Goal: Information Seeking & Learning: Compare options

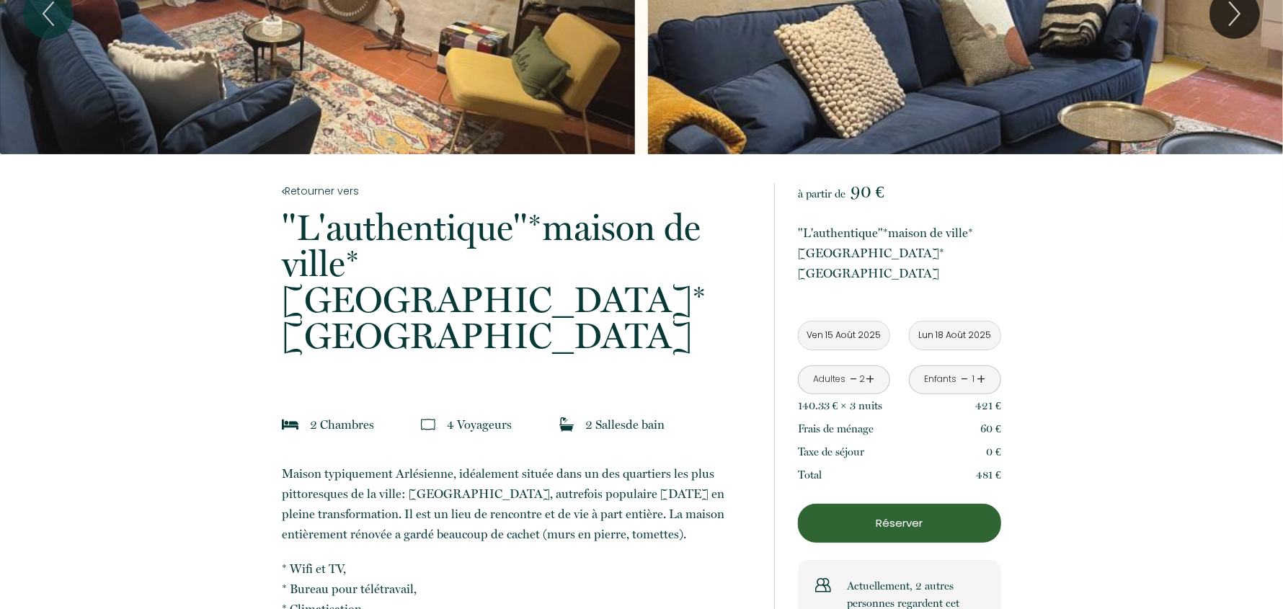
scroll to position [143, 0]
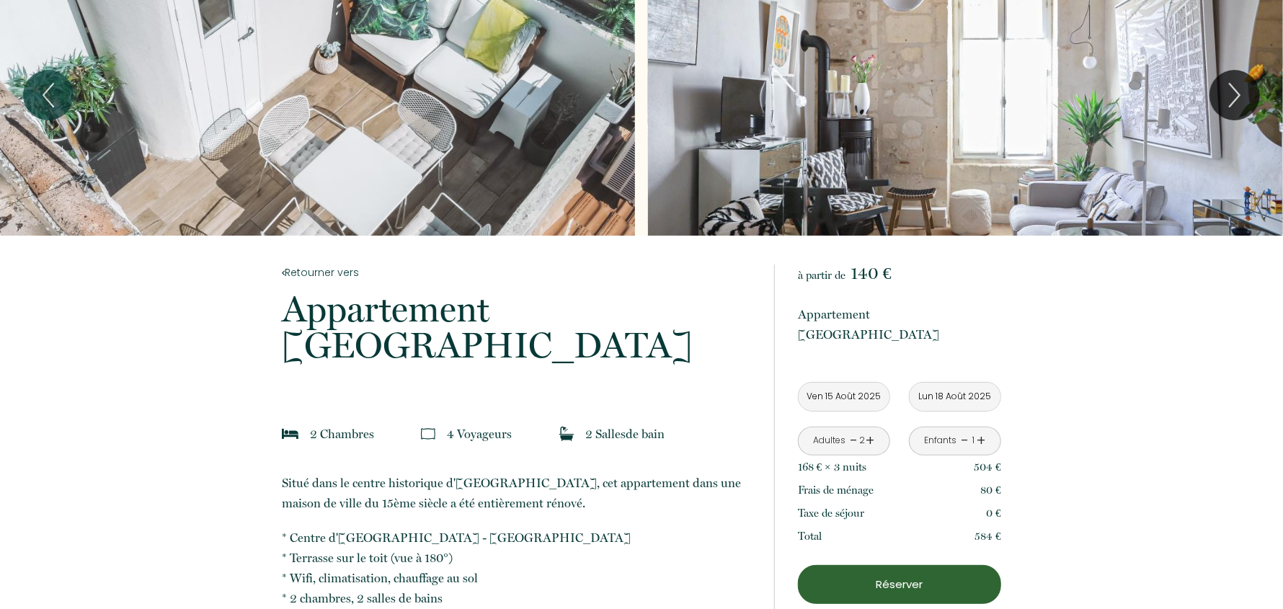
scroll to position [71, 0]
